Goal: Task Accomplishment & Management: Complete application form

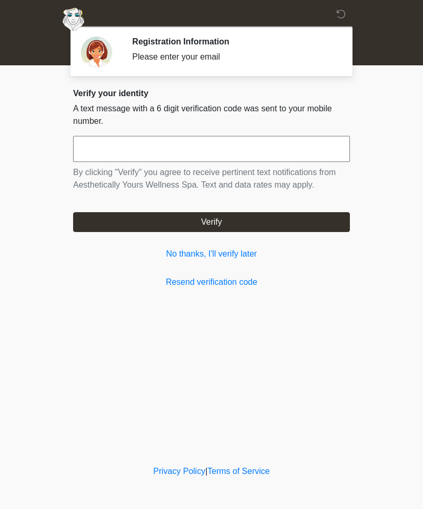
click at [244, 259] on link "No thanks, I'll verify later" at bounding box center [211, 254] width 277 height 13
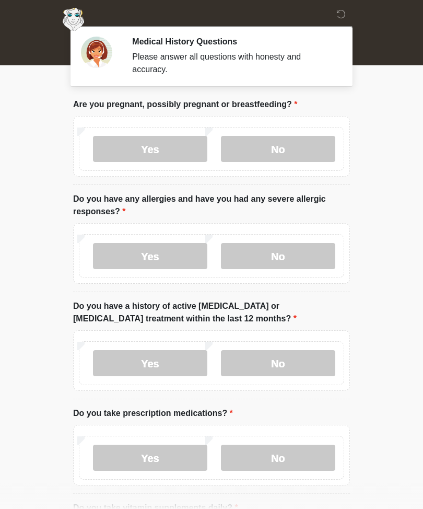
click at [398, 106] on body "‎ ‎ ‎ ‎ Medical History Questions Please answer all questions with honesty and …" at bounding box center [211, 254] width 423 height 509
click at [300, 144] on label "No" at bounding box center [278, 149] width 114 height 26
click at [295, 255] on label "No" at bounding box center [278, 256] width 114 height 26
click at [300, 362] on label "No" at bounding box center [278, 363] width 114 height 26
click at [114, 462] on label "Yes" at bounding box center [150, 458] width 114 height 26
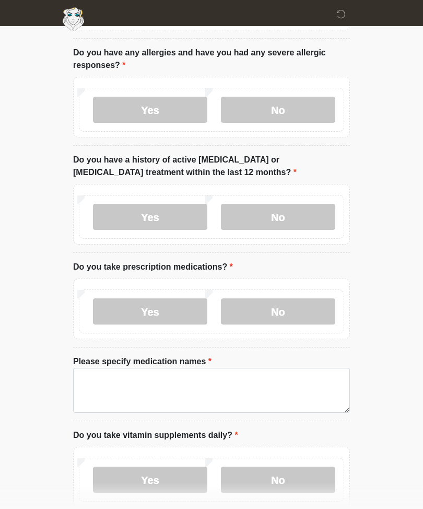
scroll to position [151, 0]
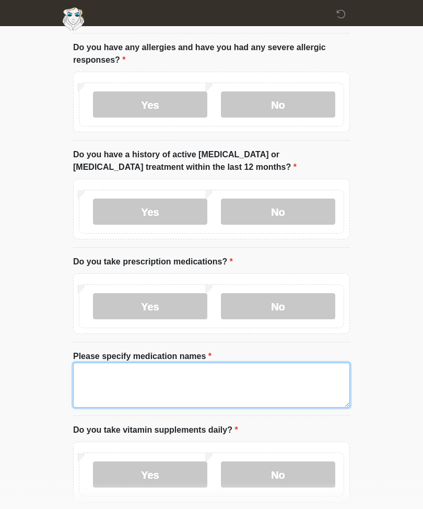
click at [89, 376] on textarea "Please specify medication names" at bounding box center [211, 385] width 277 height 45
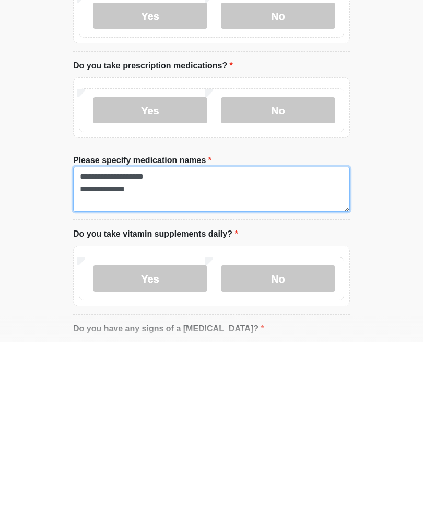
click at [141, 334] on textarea "**********" at bounding box center [211, 356] width 277 height 45
click at [135, 334] on textarea "**********" at bounding box center [211, 356] width 277 height 45
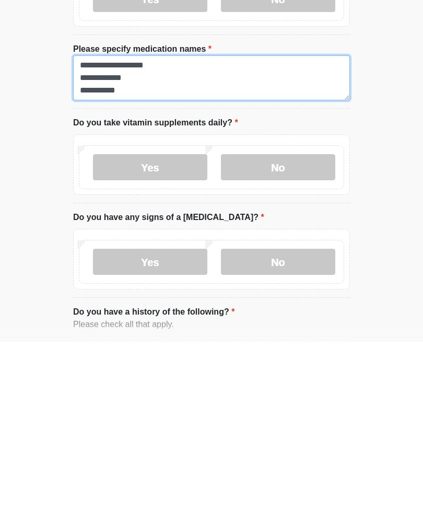
scroll to position [295, 0]
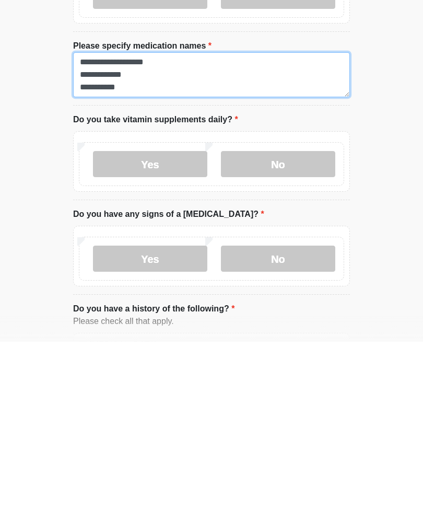
type textarea "**********"
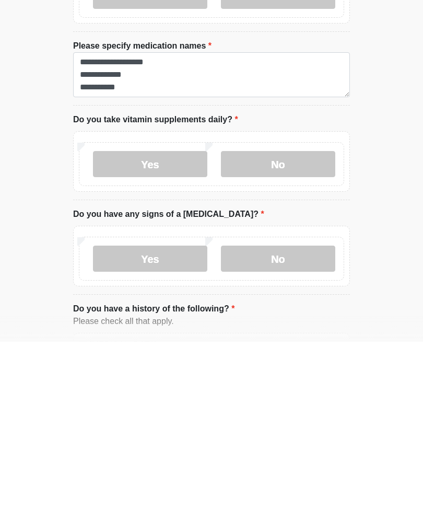
click at [287, 318] on label "No" at bounding box center [278, 331] width 114 height 26
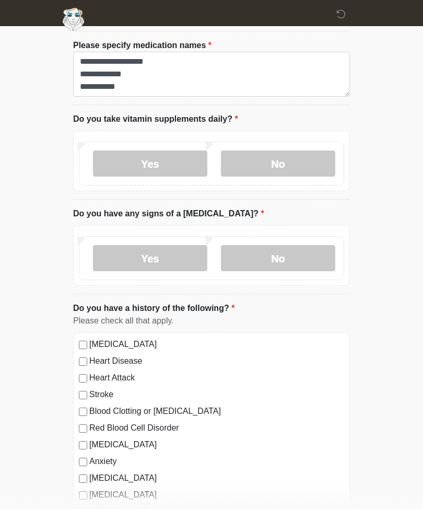
click at [292, 254] on label "No" at bounding box center [278, 258] width 114 height 26
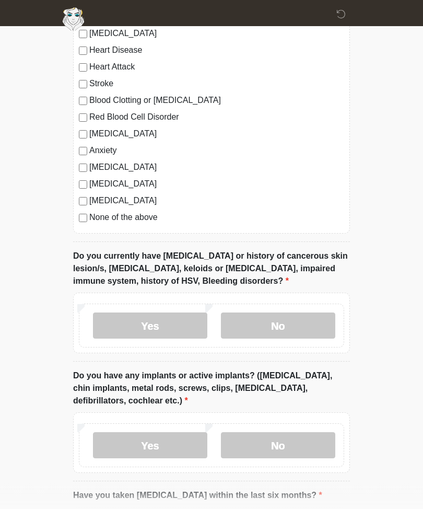
scroll to position [774, 0]
click at [290, 321] on label "No" at bounding box center [278, 325] width 114 height 26
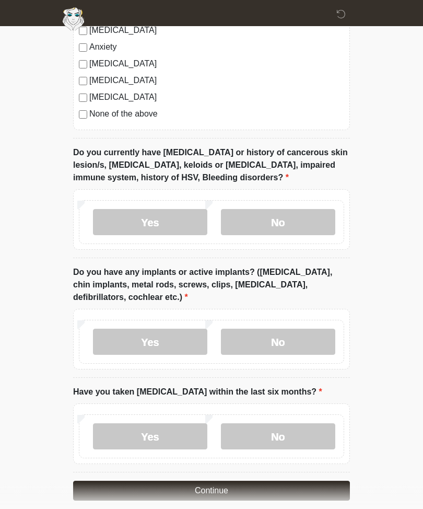
scroll to position [888, 0]
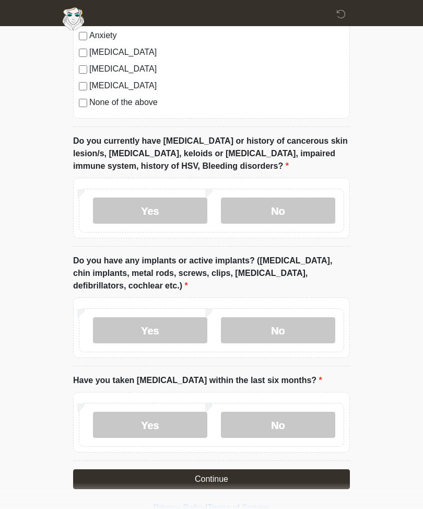
click at [282, 318] on label "No" at bounding box center [278, 331] width 114 height 26
click at [289, 425] on label "No" at bounding box center [278, 425] width 114 height 26
click at [106, 479] on button "Continue" at bounding box center [211, 480] width 277 height 20
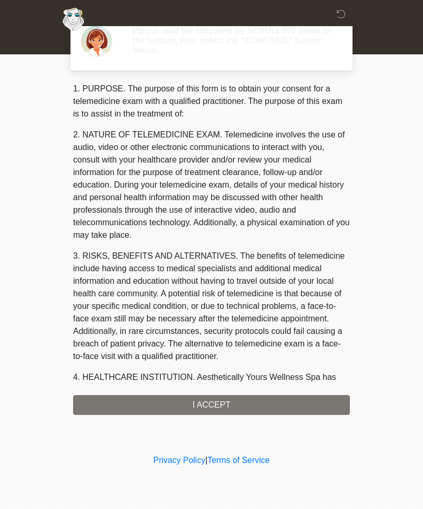
scroll to position [0, 0]
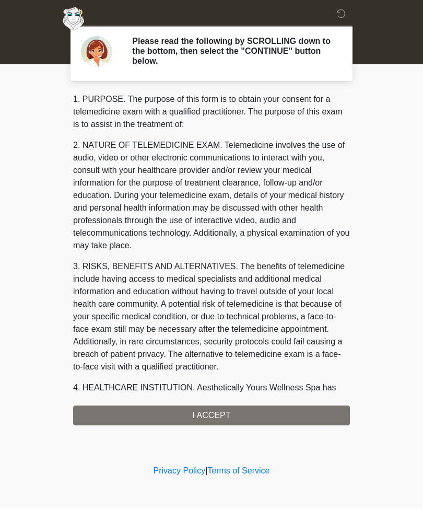
click at [91, 409] on div "1. PURPOSE. The purpose of this form is to obtain your consent for a telemedici…" at bounding box center [211, 260] width 277 height 332
click at [218, 413] on div "1. PURPOSE. The purpose of this form is to obtain your consent for a telemedici…" at bounding box center [211, 260] width 277 height 332
click at [209, 414] on div "1. PURPOSE. The purpose of this form is to obtain your consent for a telemedici…" at bounding box center [211, 260] width 277 height 332
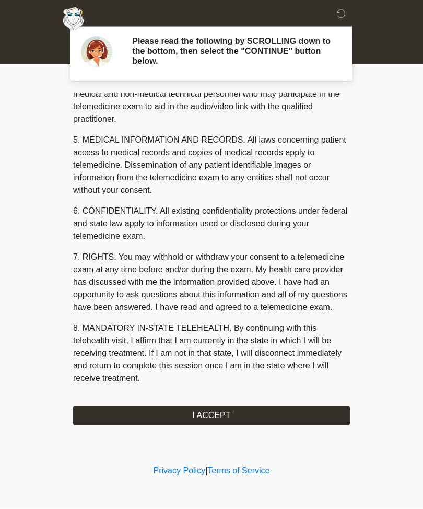
scroll to position [331, 0]
click at [221, 412] on button "I ACCEPT" at bounding box center [211, 416] width 277 height 20
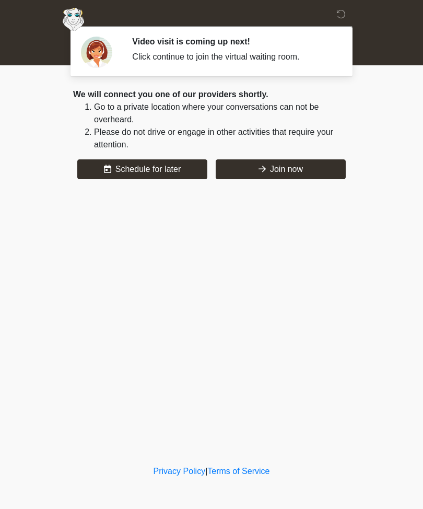
click at [315, 168] on button "Join now" at bounding box center [281, 169] width 130 height 20
